Goal: Use online tool/utility: Use online tool/utility

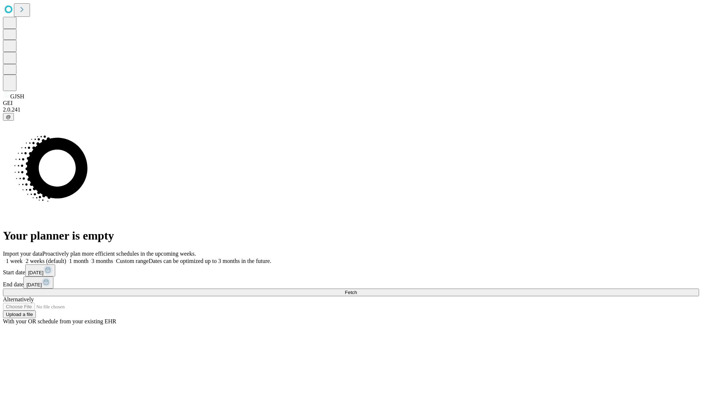
click at [357, 290] on span "Fetch" at bounding box center [351, 292] width 12 height 5
